Goal: Find specific page/section: Find specific page/section

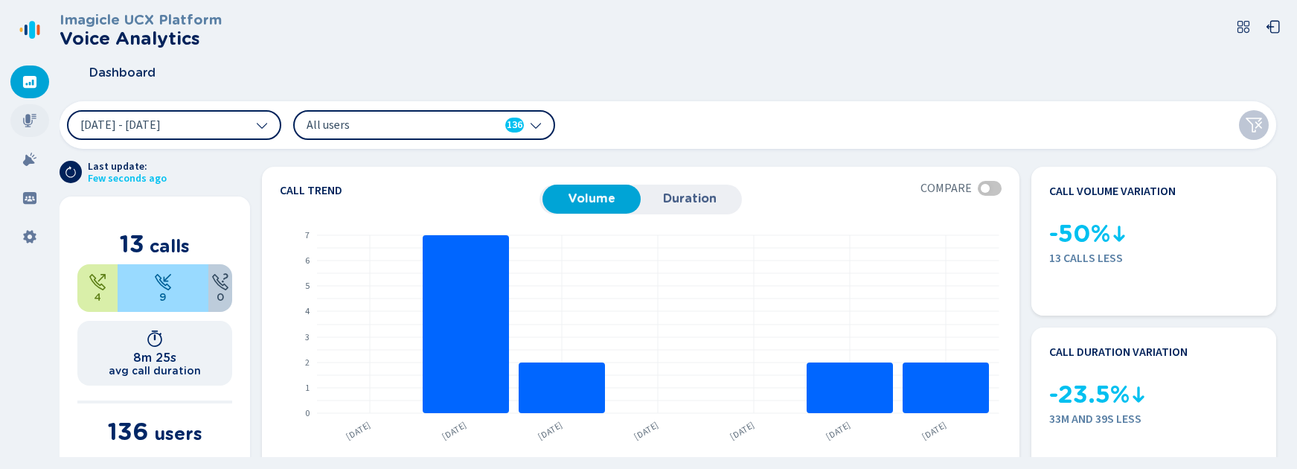
click at [22, 118] on div at bounding box center [29, 120] width 39 height 33
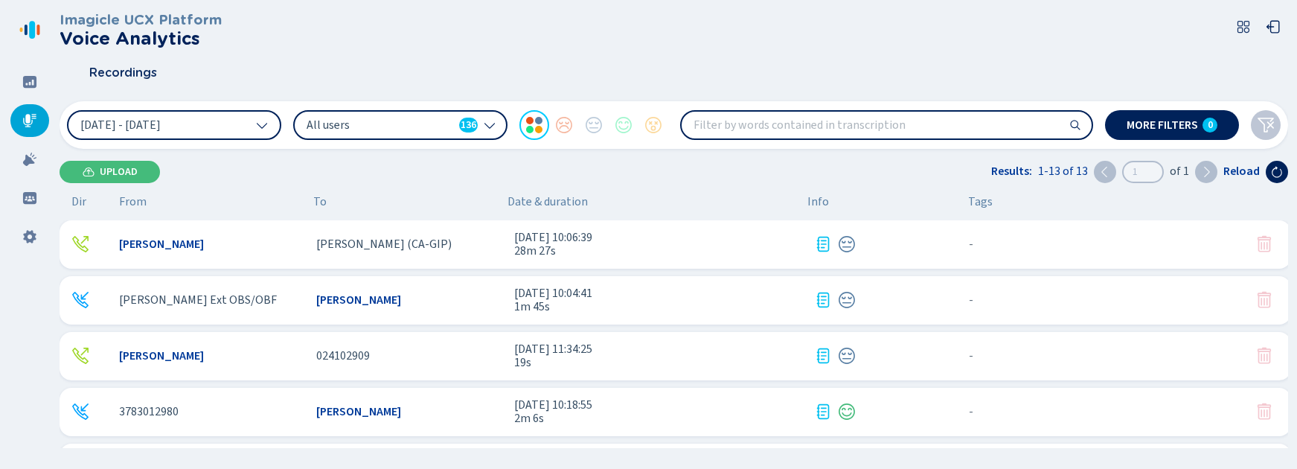
click at [822, 303] on icon at bounding box center [823, 300] width 18 height 18
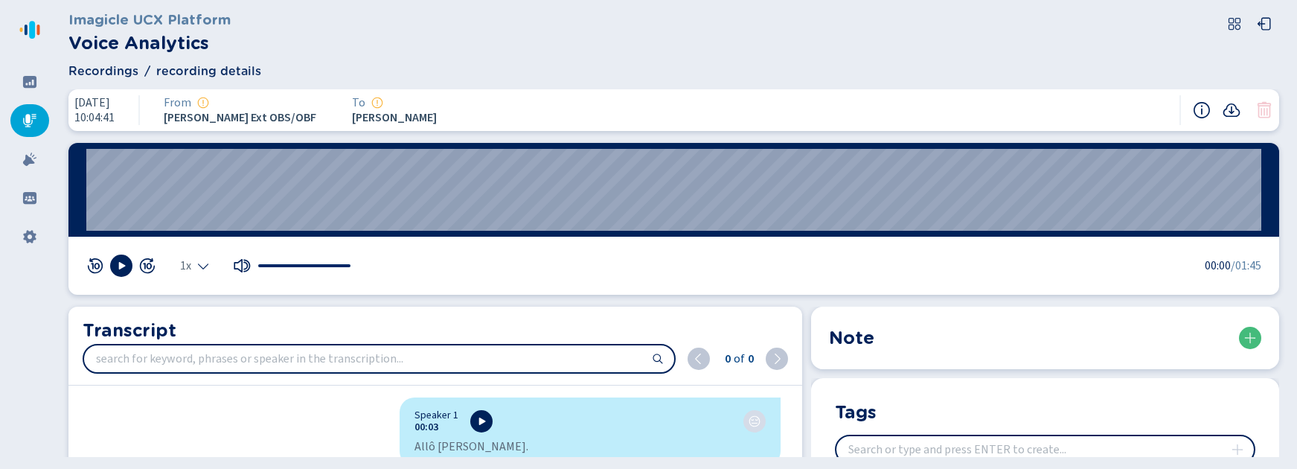
click at [957, 367] on section "Note" at bounding box center [1045, 337] width 468 height 62
drag, startPoint x: 824, startPoint y: 342, endPoint x: 832, endPoint y: 341, distance: 8.2
click at [825, 342] on section "Note" at bounding box center [1045, 337] width 468 height 62
click at [597, 75] on div "Recordings recording details" at bounding box center [673, 71] width 1210 height 18
click at [23, 156] on icon at bounding box center [29, 159] width 15 height 15
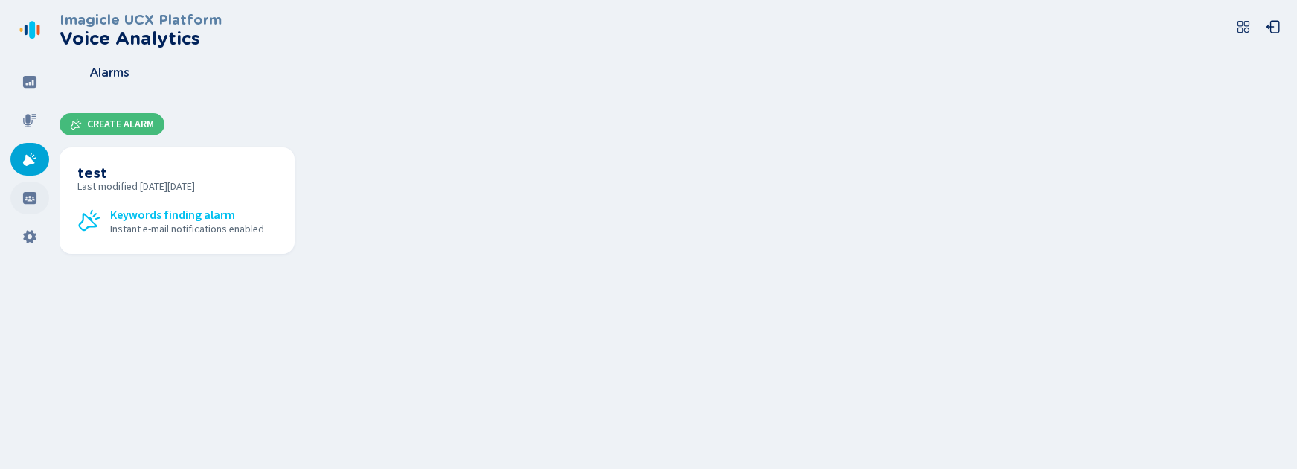
click at [34, 199] on icon at bounding box center [29, 197] width 15 height 15
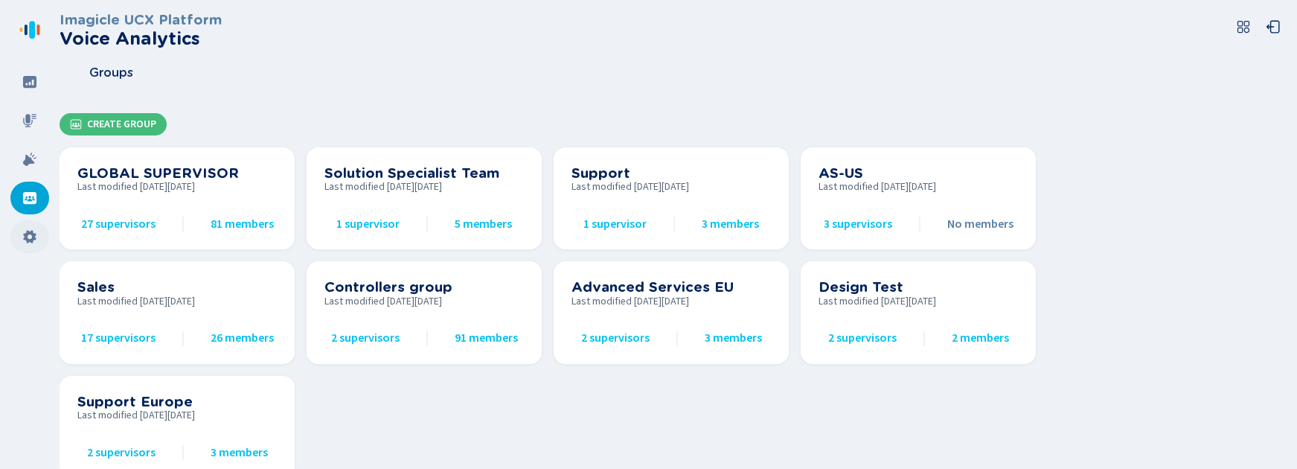
click at [33, 235] on icon at bounding box center [29, 236] width 13 height 13
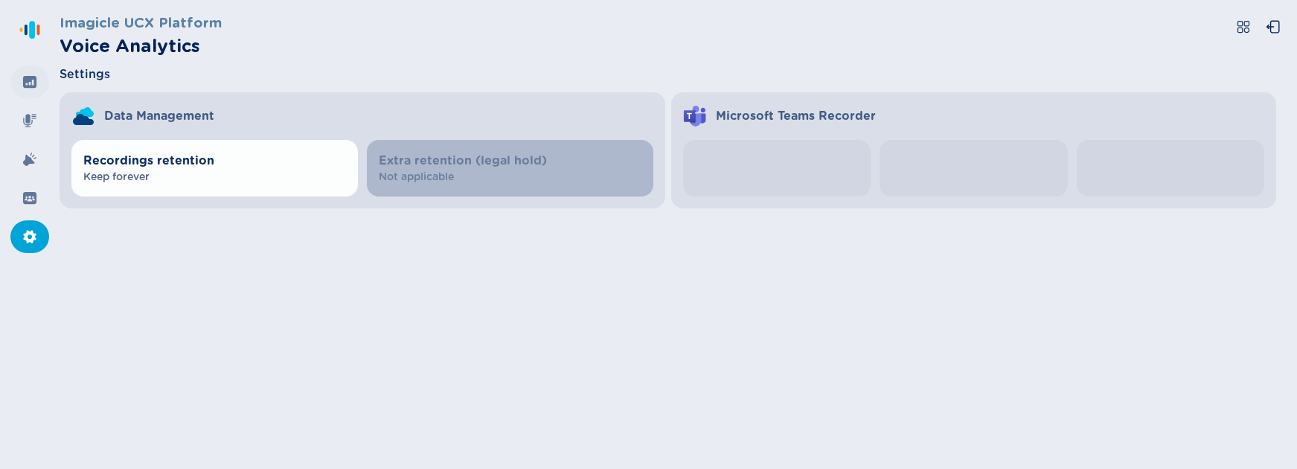
click at [31, 90] on div at bounding box center [29, 81] width 39 height 33
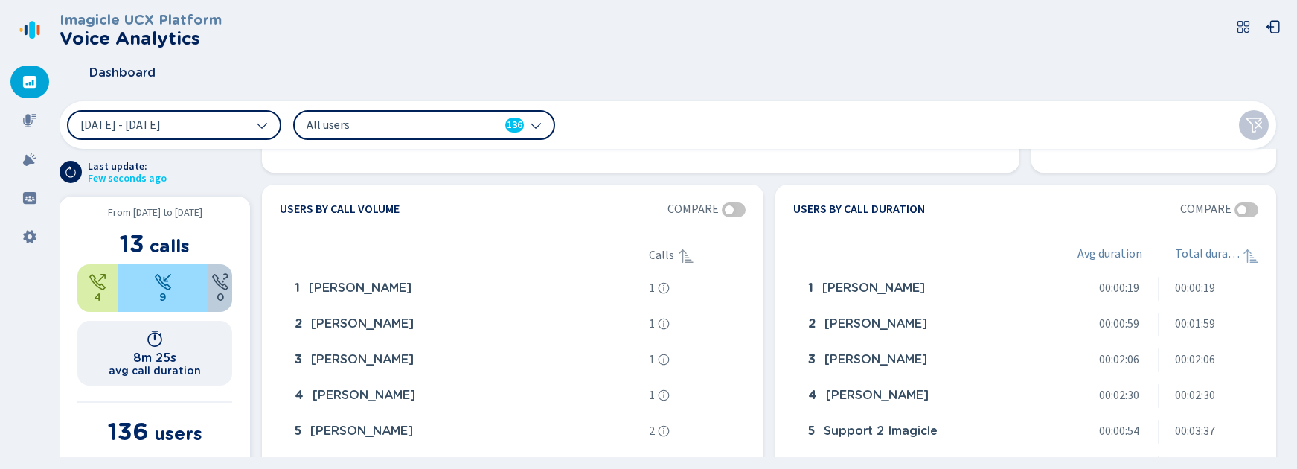
scroll to position [421, 0]
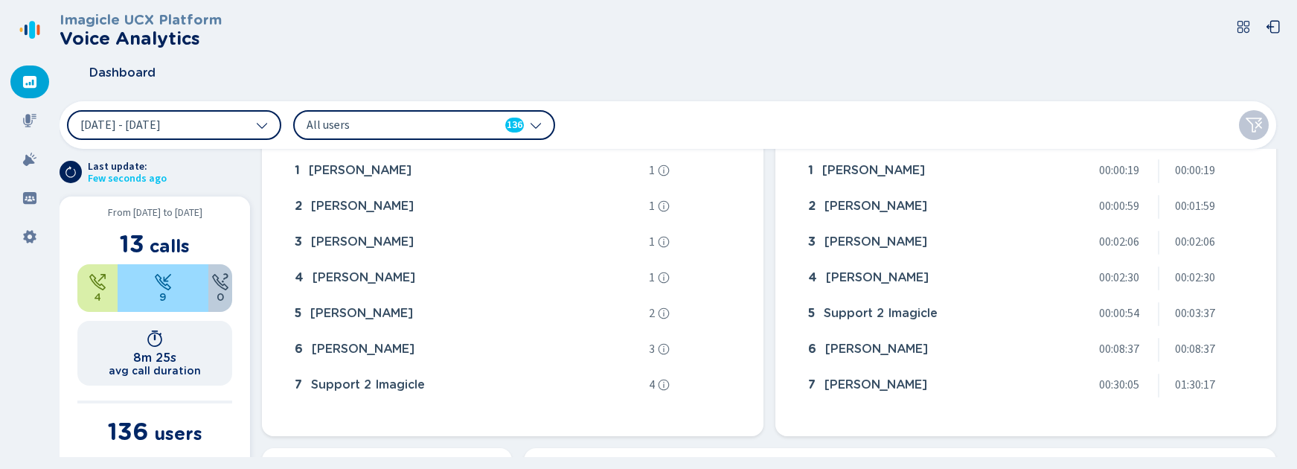
click at [260, 128] on icon at bounding box center [262, 125] width 12 height 12
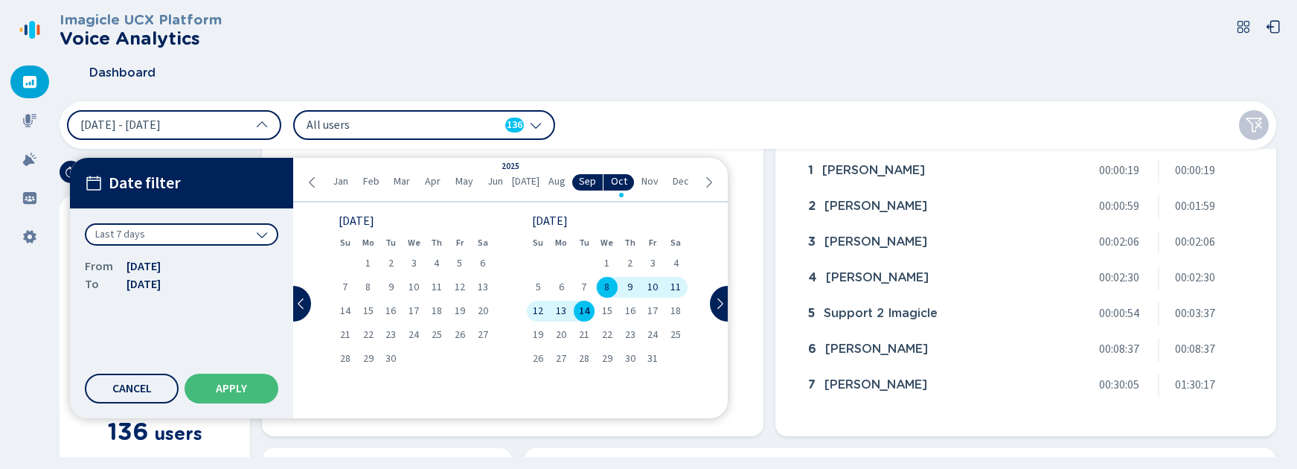
drag, startPoint x: 225, startPoint y: 302, endPoint x: 286, endPoint y: 71, distance: 238.3
click at [286, 71] on div "Dashboard" at bounding box center [674, 72] width 1228 height 37
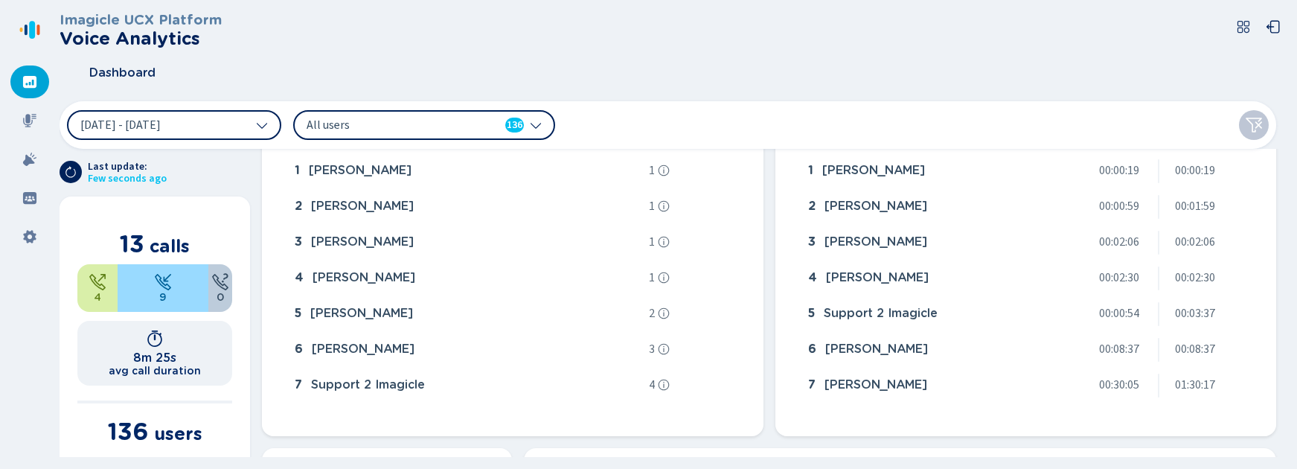
click at [540, 129] on icon at bounding box center [536, 125] width 12 height 12
drag, startPoint x: 286, startPoint y: 71, endPoint x: 427, endPoint y: 49, distance: 143.1
click at [427, 49] on header "Imagicle UCX Platform Voice Analytics Dashboard" at bounding box center [674, 52] width 1228 height 80
click at [25, 118] on icon at bounding box center [29, 120] width 13 height 13
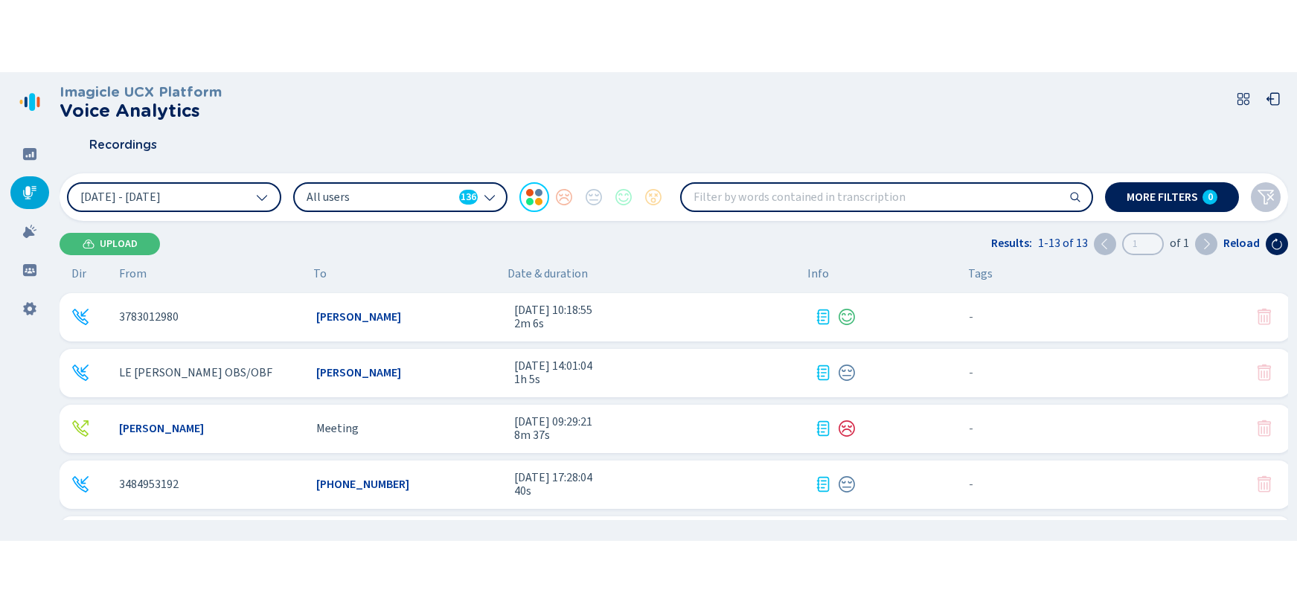
scroll to position [173, 0]
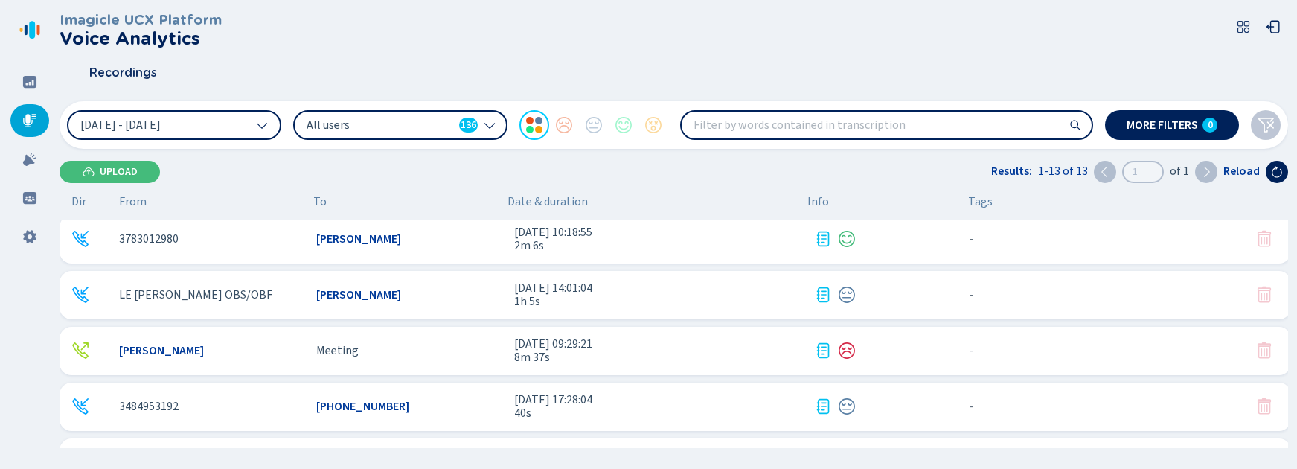
click at [169, 353] on span "[PERSON_NAME]" at bounding box center [161, 350] width 85 height 13
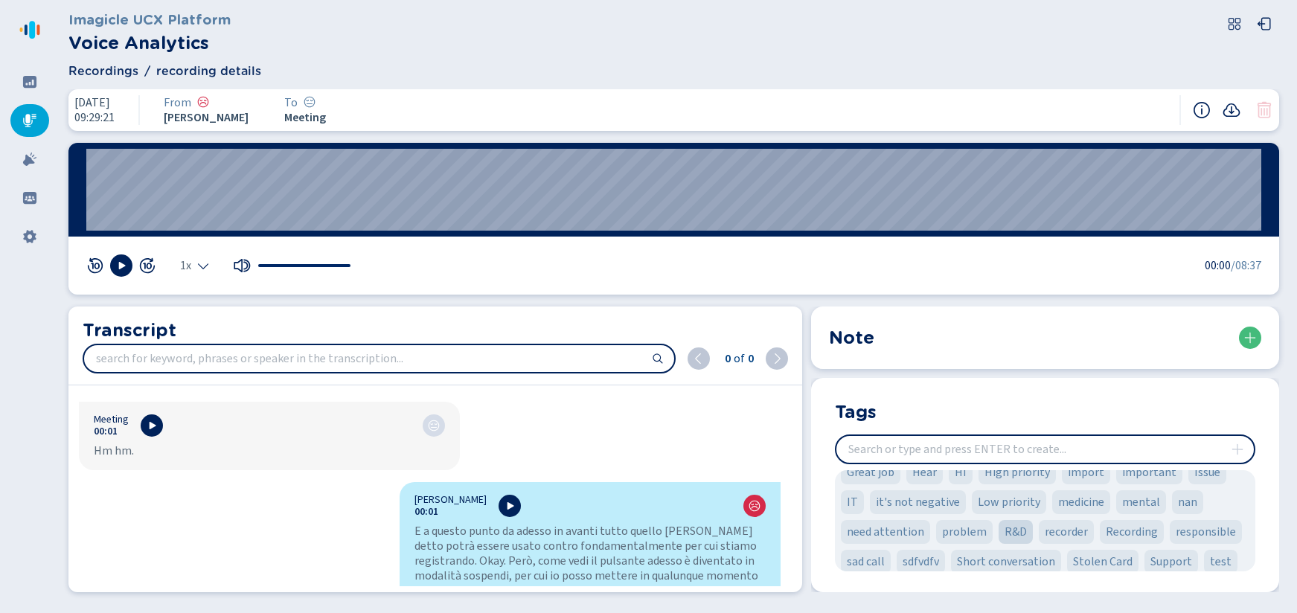
scroll to position [268, 0]
